Goal: Task Accomplishment & Management: Use online tool/utility

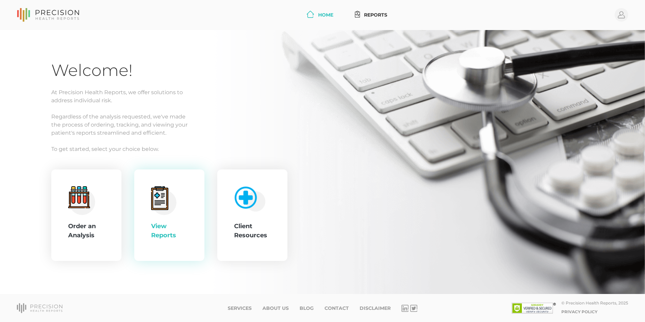
click at [174, 221] on div "View Reports" at bounding box center [169, 215] width 36 height 58
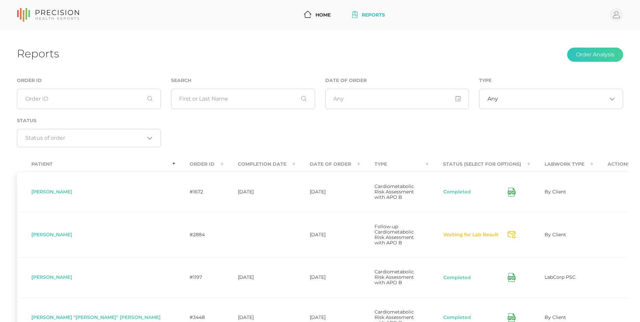
click at [295, 165] on th "Date Of Order" at bounding box center [327, 164] width 65 height 15
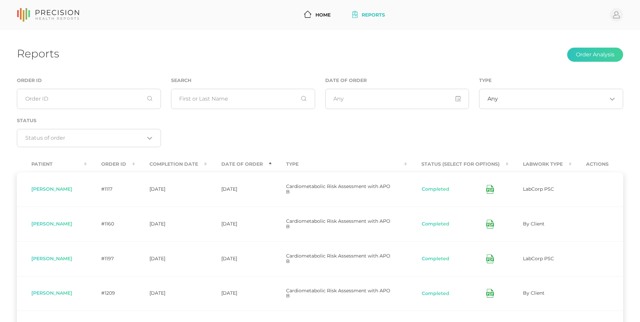
click at [265, 166] on th "Date Of Order" at bounding box center [239, 164] width 65 height 15
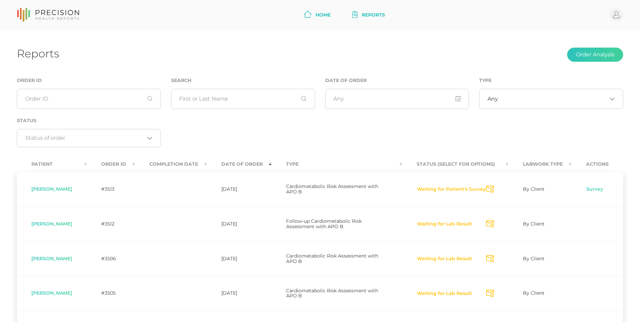
click at [325, 16] on link "Home" at bounding box center [317, 15] width 32 height 12
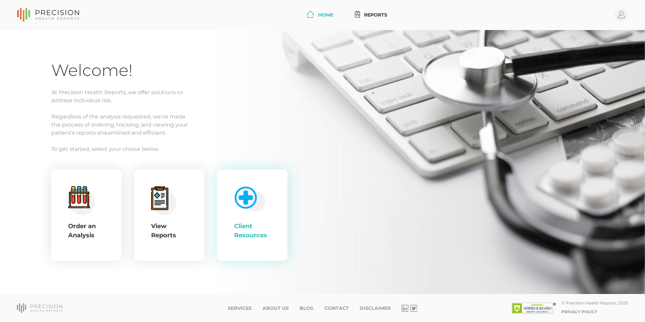
click at [249, 214] on div "Client Resources" at bounding box center [252, 215] width 36 height 58
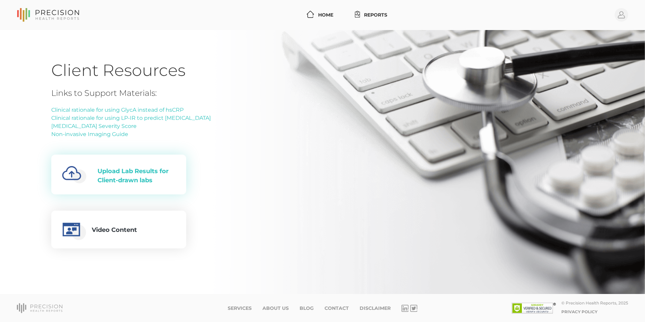
click at [151, 174] on div "Upload Lab Results for Client-drawn labs" at bounding box center [137, 176] width 78 height 18
